Goal: Task Accomplishment & Management: Use online tool/utility

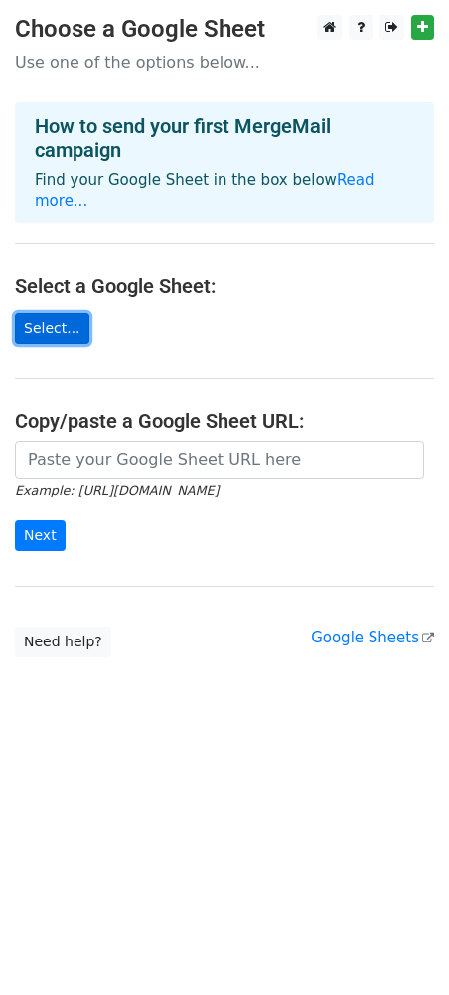
drag, startPoint x: 0, startPoint y: 0, endPoint x: 33, endPoint y: 314, distance: 315.6
click at [33, 314] on link "Select..." at bounding box center [52, 328] width 75 height 31
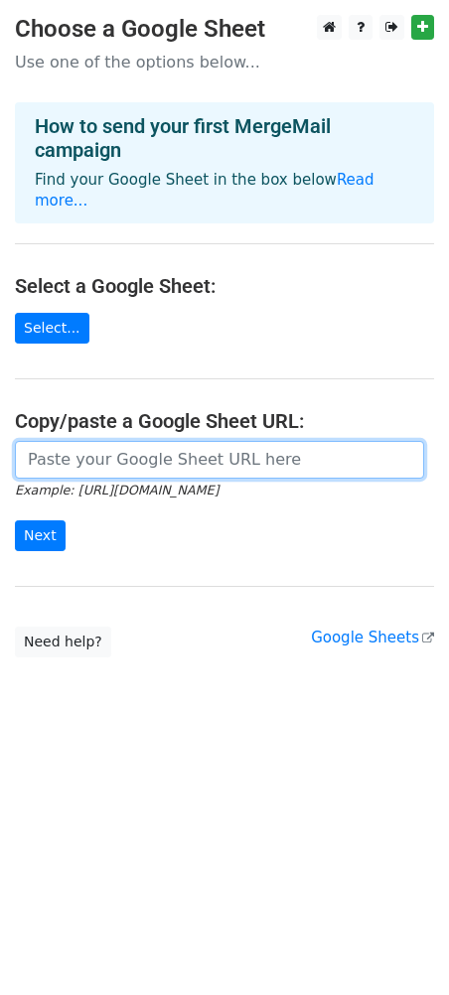
click at [170, 446] on input "url" at bounding box center [219, 460] width 409 height 38
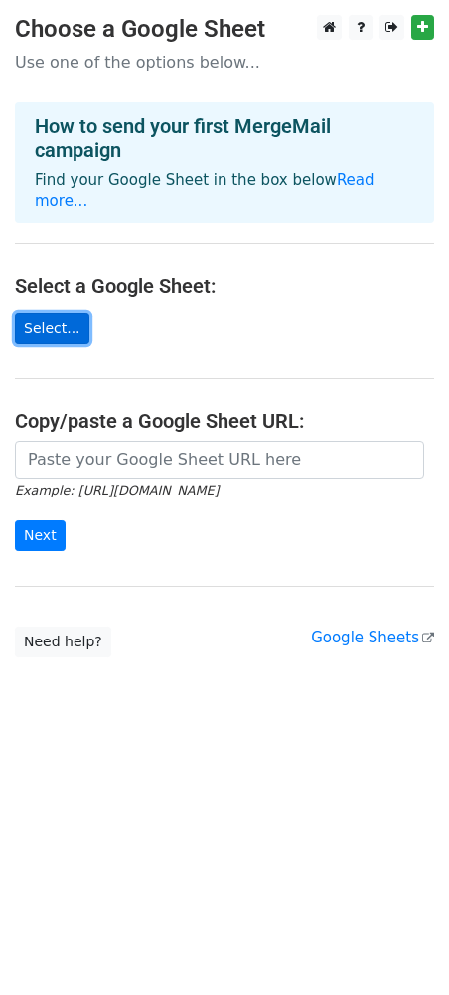
click at [50, 325] on link "Select..." at bounding box center [52, 328] width 75 height 31
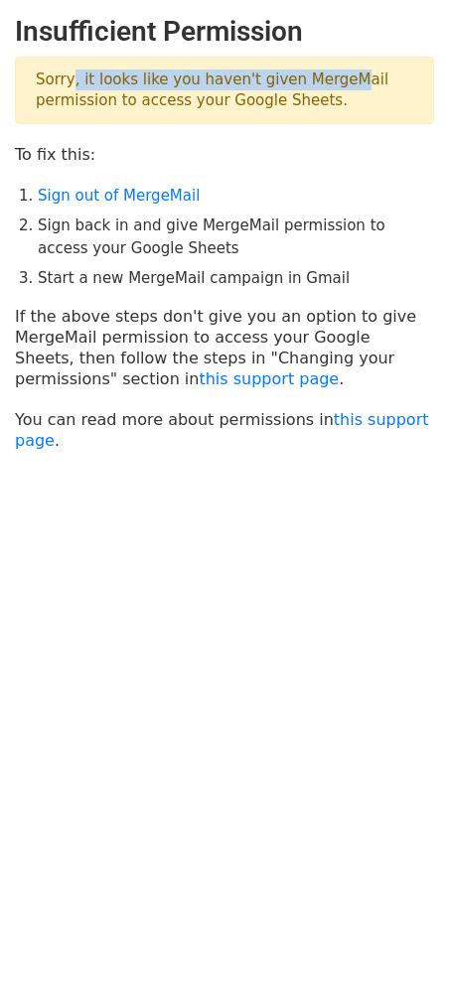
drag, startPoint x: 69, startPoint y: 66, endPoint x: 346, endPoint y: 65, distance: 277.2
click at [346, 65] on p "Sorry, it looks like you haven't given MergeMail permission to access your Goog…" at bounding box center [224, 91] width 419 height 68
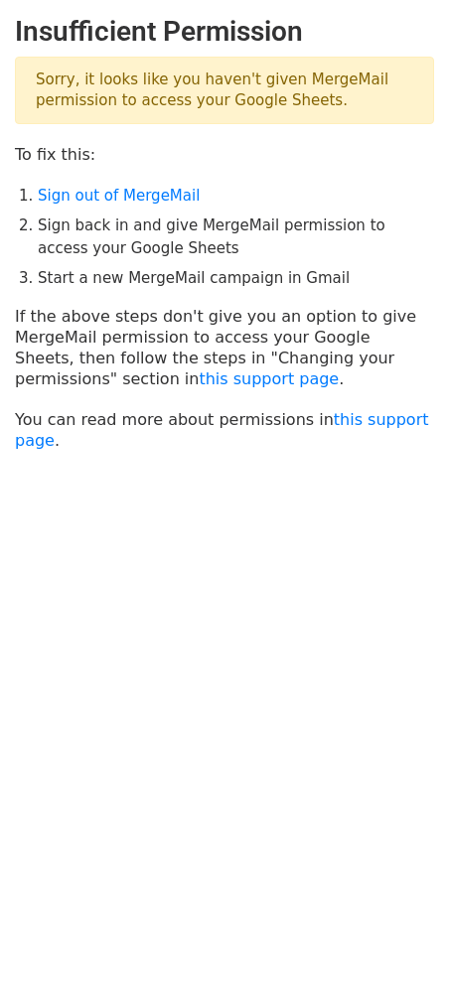
click at [347, 133] on main "Insufficient Permission Sorry, it looks like you haven't given MergeMail permis…" at bounding box center [224, 233] width 449 height 436
click at [341, 79] on p "Sorry, it looks like you haven't given MergeMail permission to access your Goog…" at bounding box center [224, 91] width 419 height 68
click at [105, 188] on link "Sign out of MergeMail" at bounding box center [119, 196] width 162 height 18
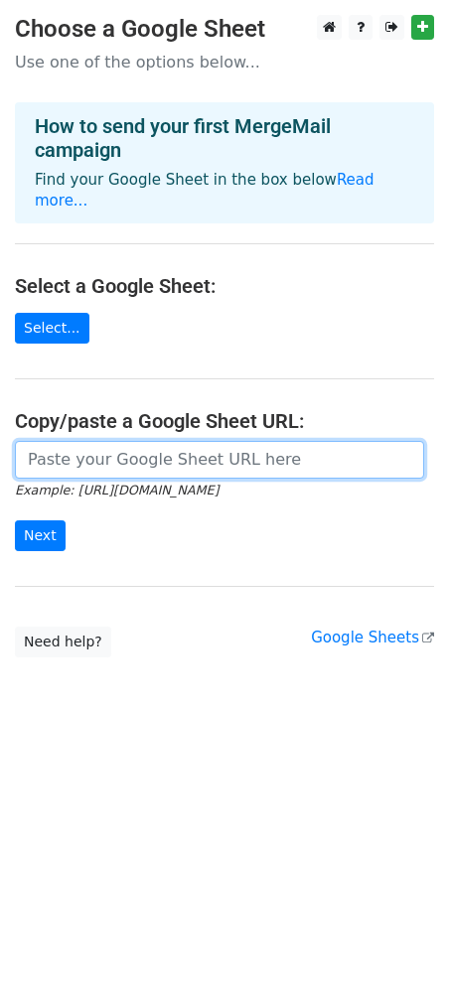
click at [94, 448] on input "url" at bounding box center [219, 460] width 409 height 38
click at [92, 475] on input "url" at bounding box center [219, 460] width 409 height 38
paste input "https://docs.google.com/spreadsheets/d/1vikz0SsnLTZLXXyeNU5HkEuOR-g-sPMdLKI4gjs…"
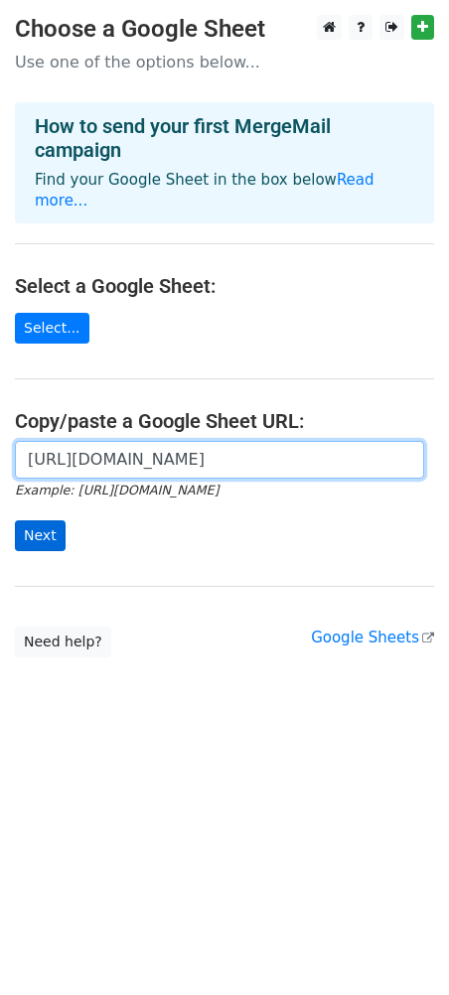
type input "https://docs.google.com/spreadsheets/d/1vikz0SsnLTZLXXyeNU5HkEuOR-g-sPMdLKI4gjs…"
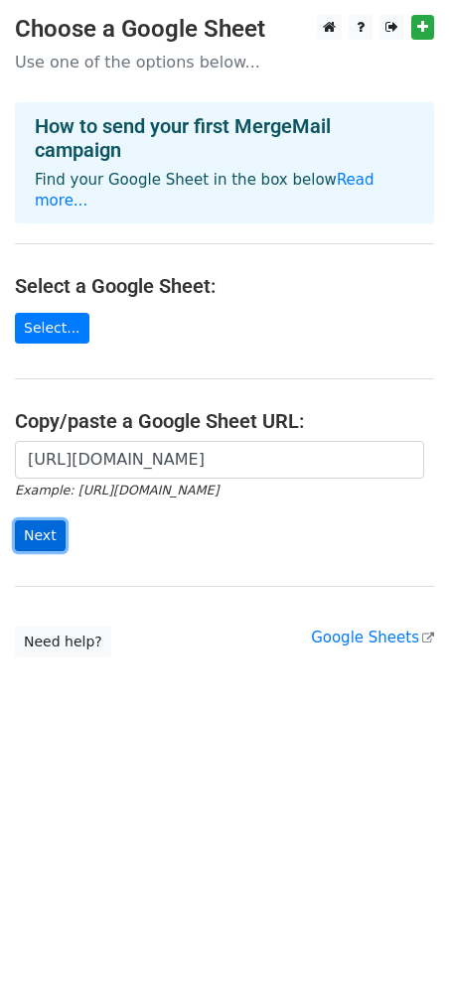
scroll to position [0, 0]
click at [31, 538] on input "Next" at bounding box center [40, 536] width 51 height 31
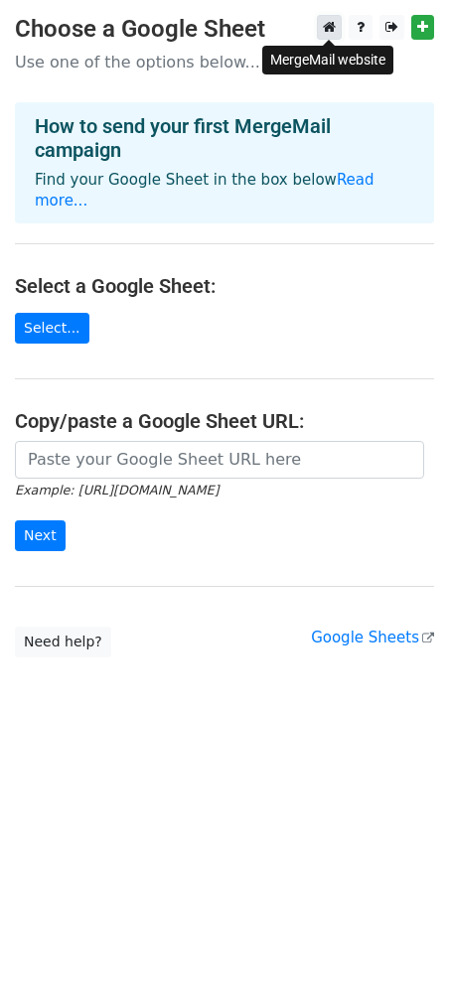
click at [335, 22] on icon at bounding box center [329, 27] width 13 height 14
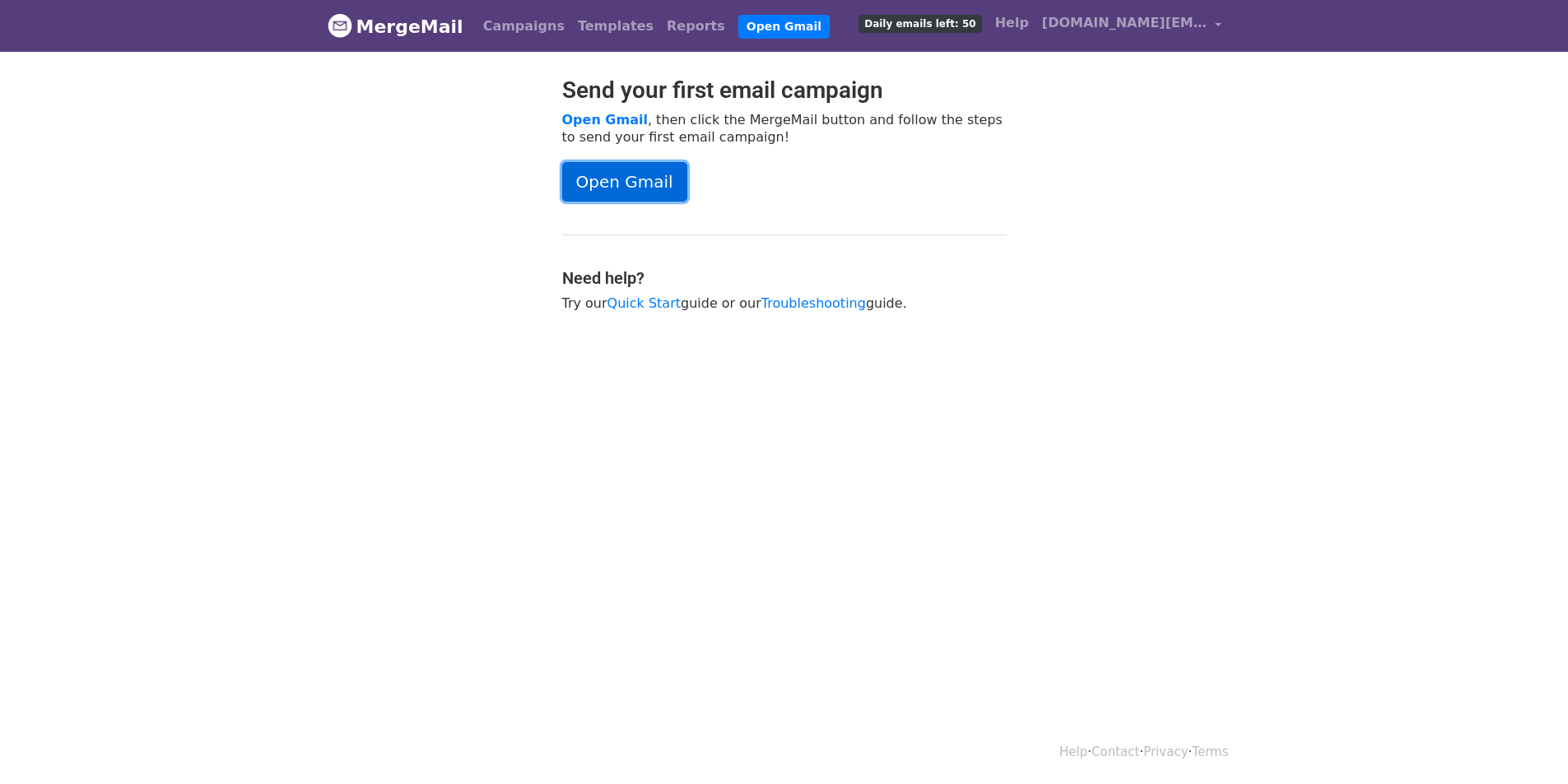
click at [614, 180] on link "Open Gmail" at bounding box center [625, 182] width 125 height 40
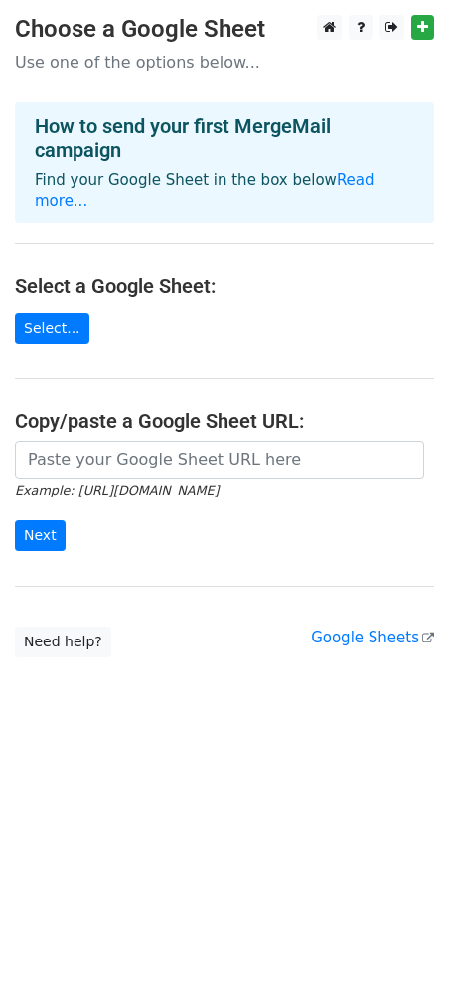
drag, startPoint x: 53, startPoint y: 484, endPoint x: 74, endPoint y: 463, distance: 29.5
click at [57, 474] on form "Example: [URL][DOMAIN_NAME] Next" at bounding box center [224, 496] width 419 height 111
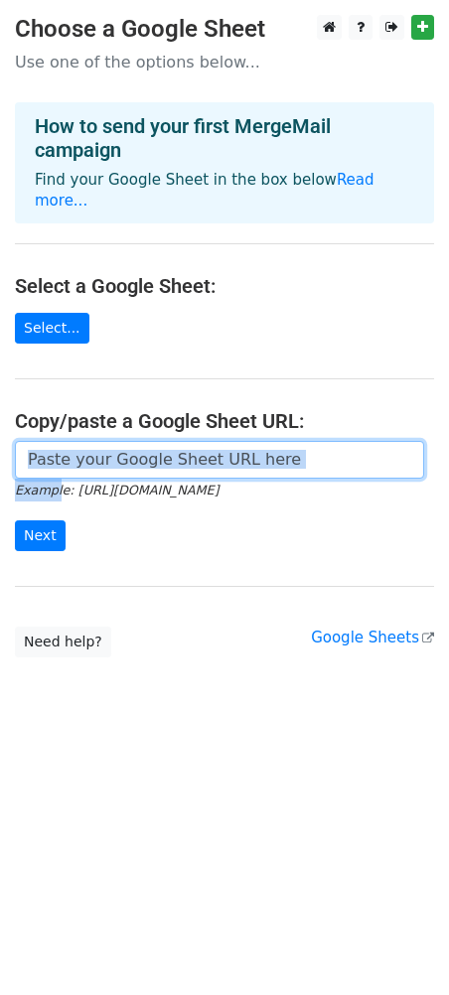
click at [74, 463] on input "url" at bounding box center [219, 460] width 409 height 38
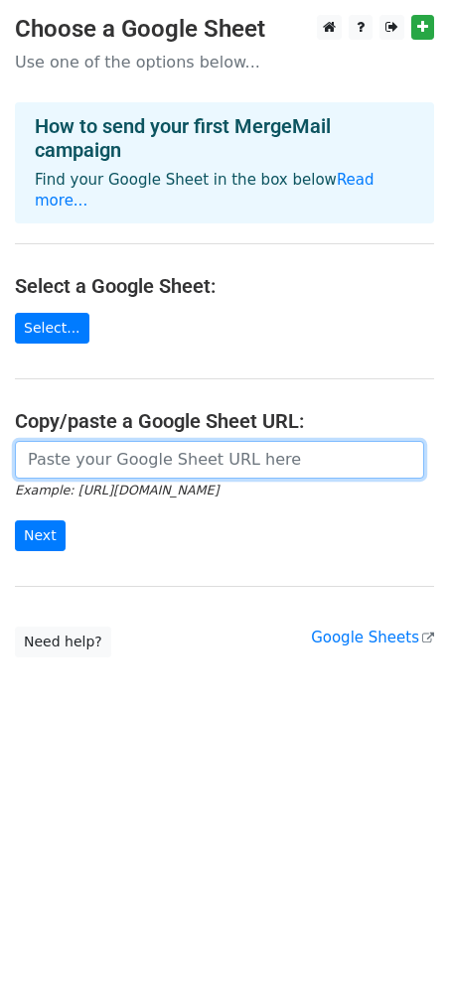
paste input "[URL][DOMAIN_NAME]"
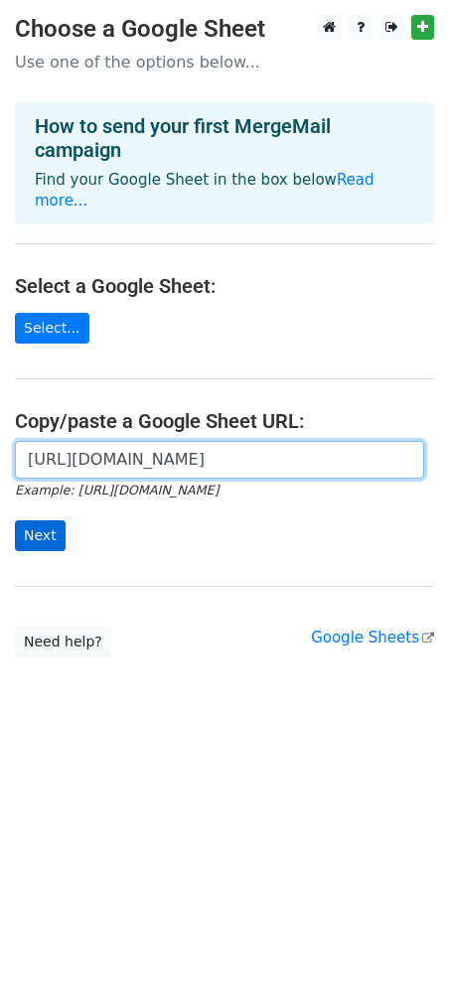
type input "https://docs.google.com/spreadsheets/d/1vikz0SsnLTZLXXyeNU5HkEuOR-g-sPMdLKI4gjs…"
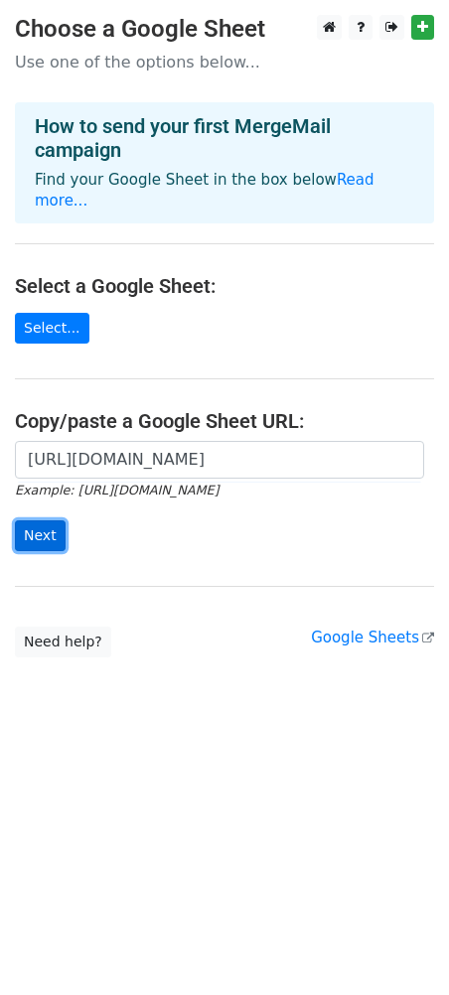
scroll to position [0, 0]
click at [32, 537] on input "Next" at bounding box center [40, 536] width 51 height 31
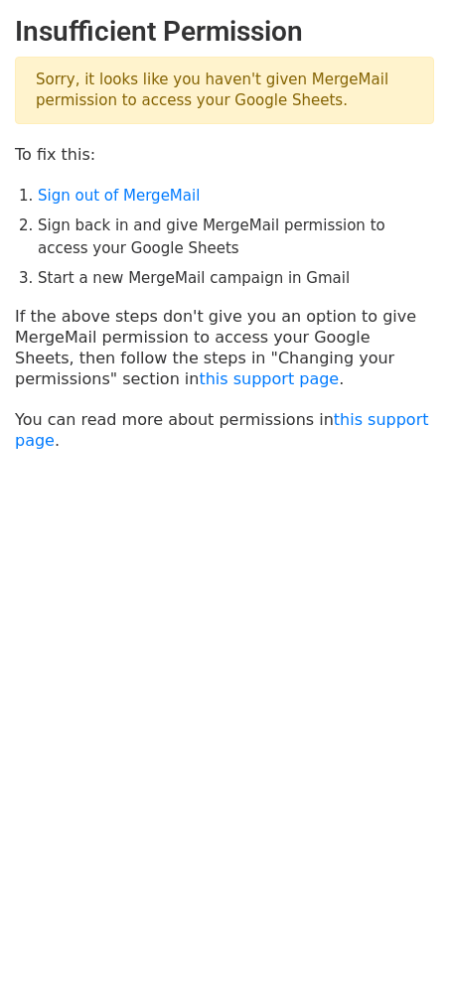
click at [160, 207] on ol "Sign out of MergeMail Sign back in and give MergeMail permission to access your…" at bounding box center [236, 237] width 396 height 105
click at [162, 200] on link "Sign out of MergeMail" at bounding box center [119, 196] width 162 height 18
